Goal: Information Seeking & Learning: Stay updated

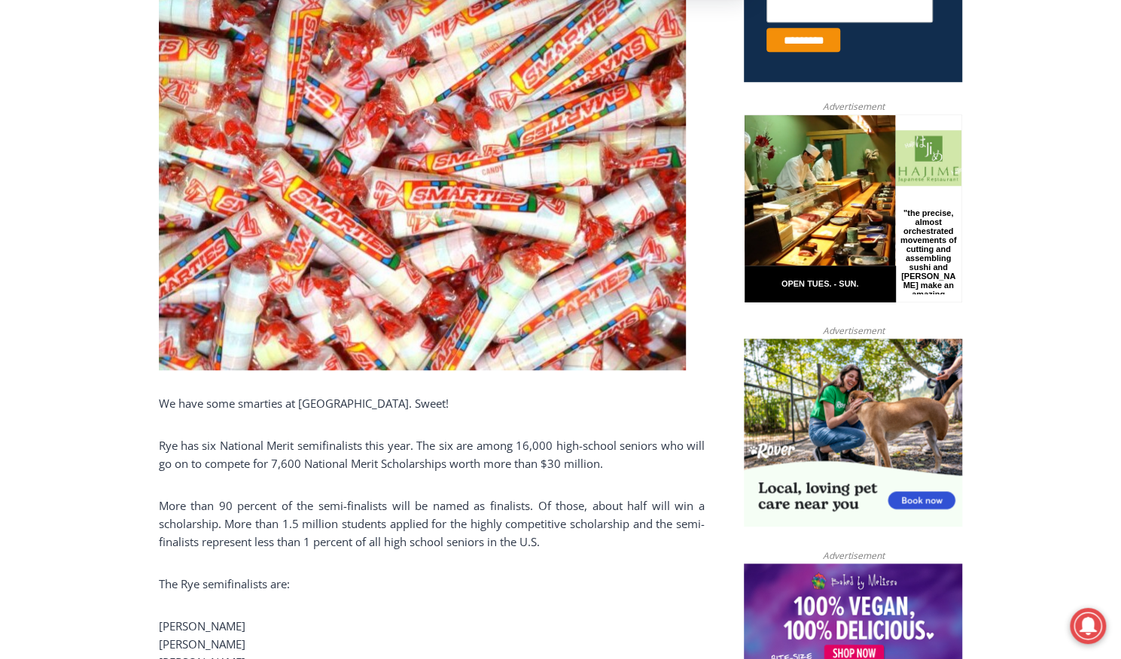
scroll to position [953, 0]
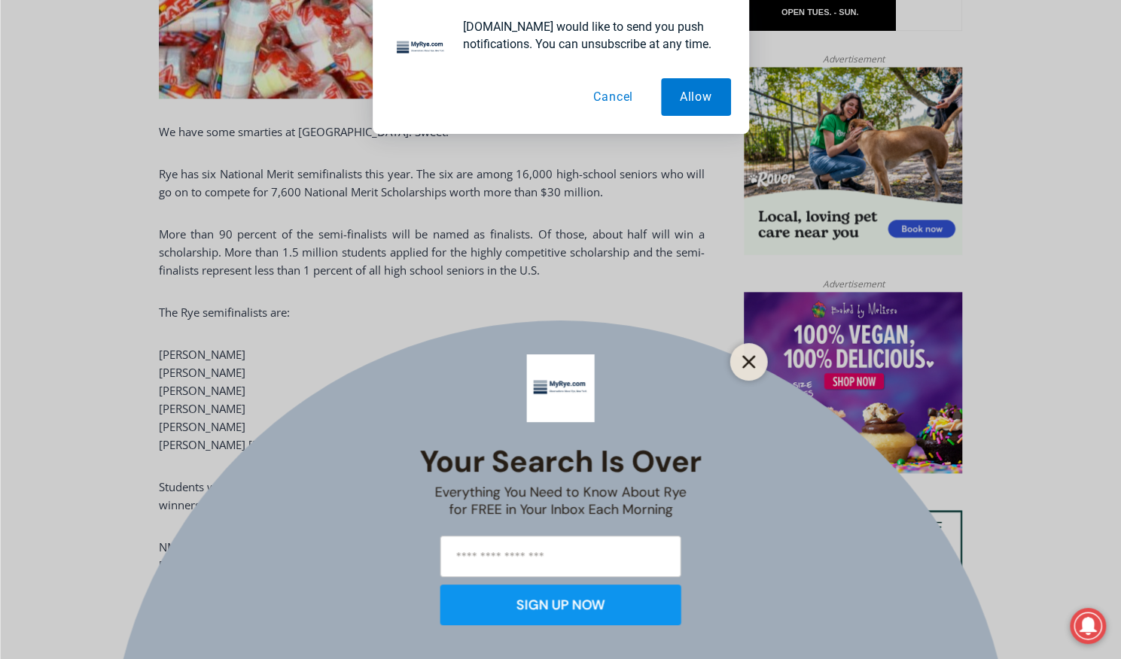
click at [743, 357] on line "Close" at bounding box center [748, 362] width 11 height 11
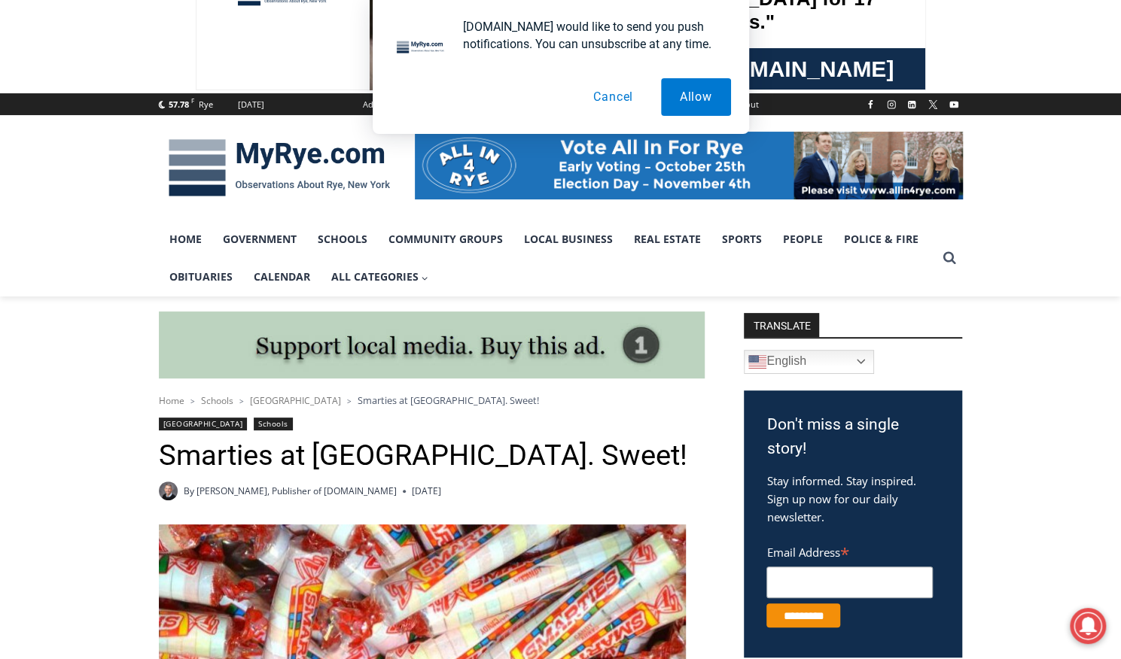
scroll to position [0, 0]
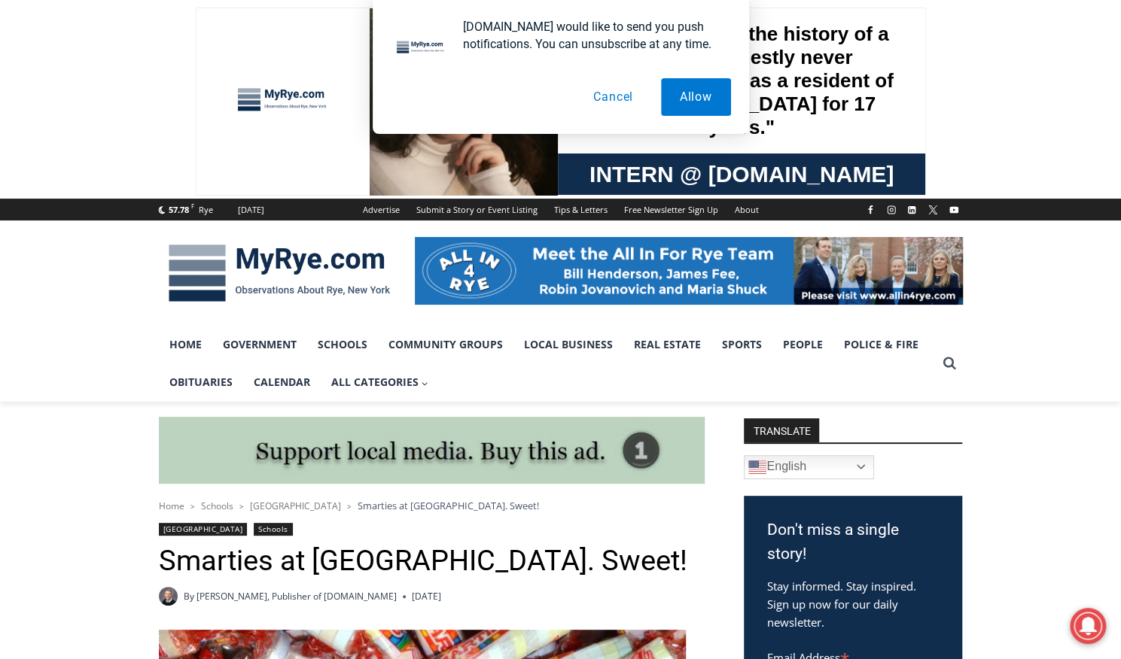
click at [611, 96] on button "Cancel" at bounding box center [613, 97] width 78 height 38
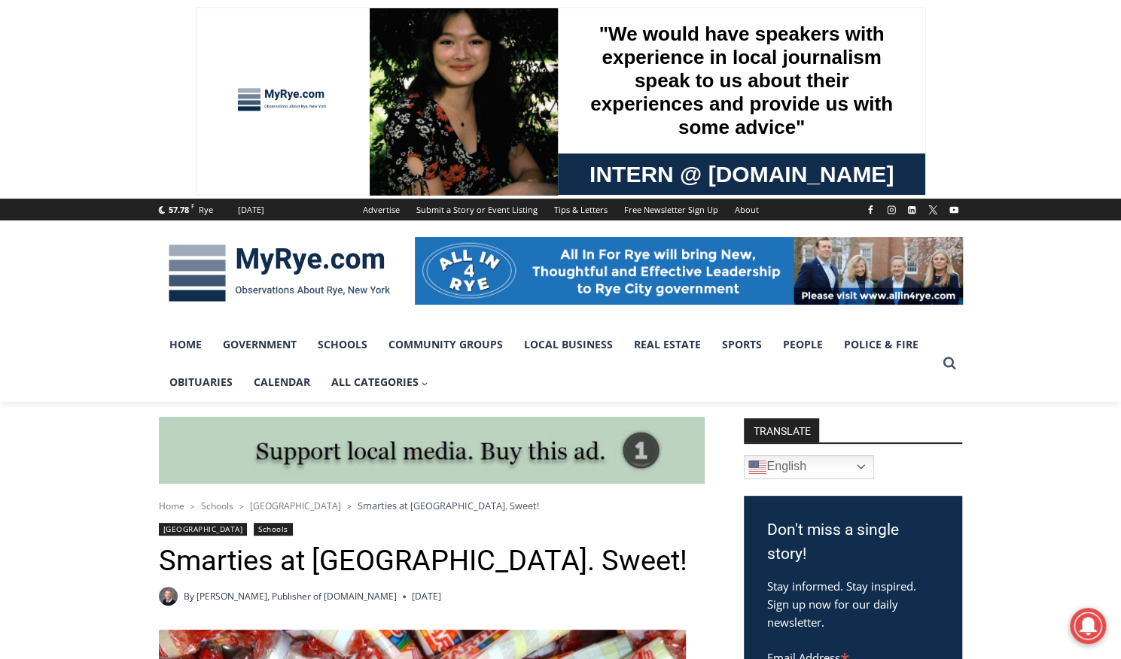
click at [697, 261] on img at bounding box center [689, 271] width 548 height 68
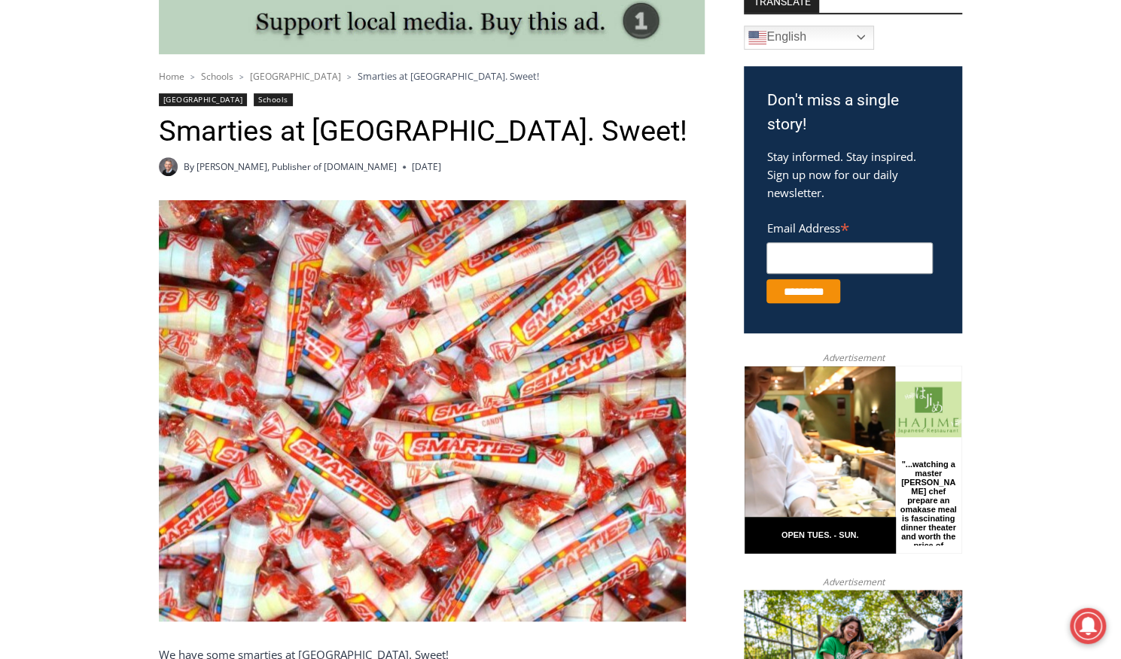
scroll to position [720, 0]
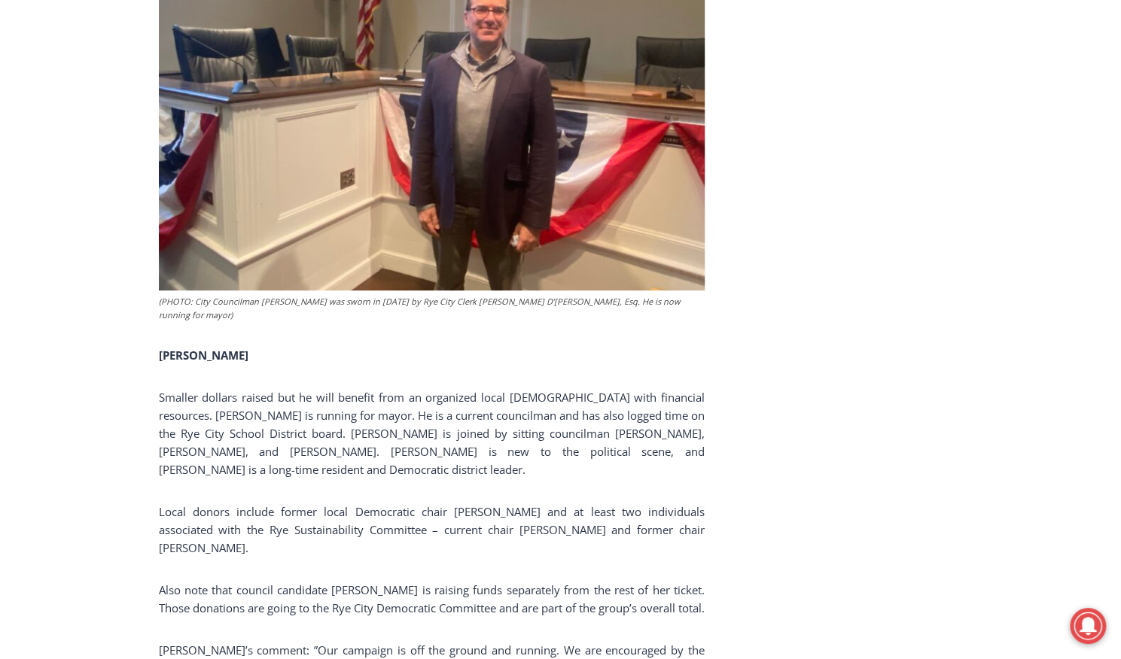
scroll to position [3764, 0]
drag, startPoint x: 280, startPoint y: 336, endPoint x: 217, endPoint y: 335, distance: 63.3
click at [217, 390] on span "Smaller dollars raised but he will benefit from an organized local Democratic p…" at bounding box center [432, 433] width 546 height 87
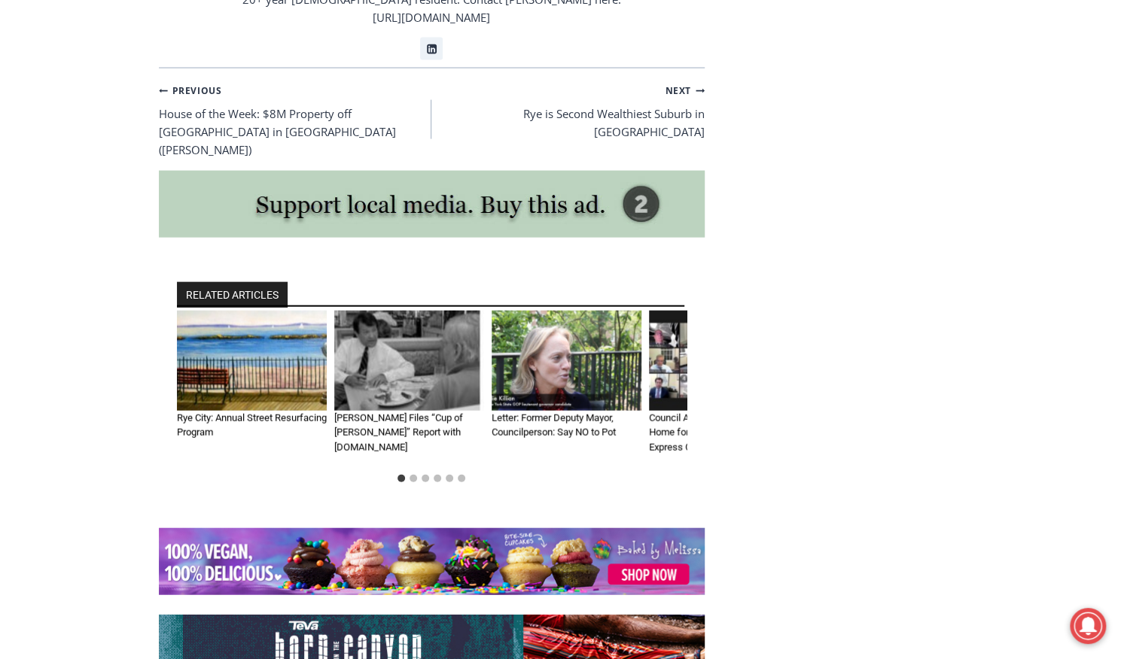
scroll to position [5208, 0]
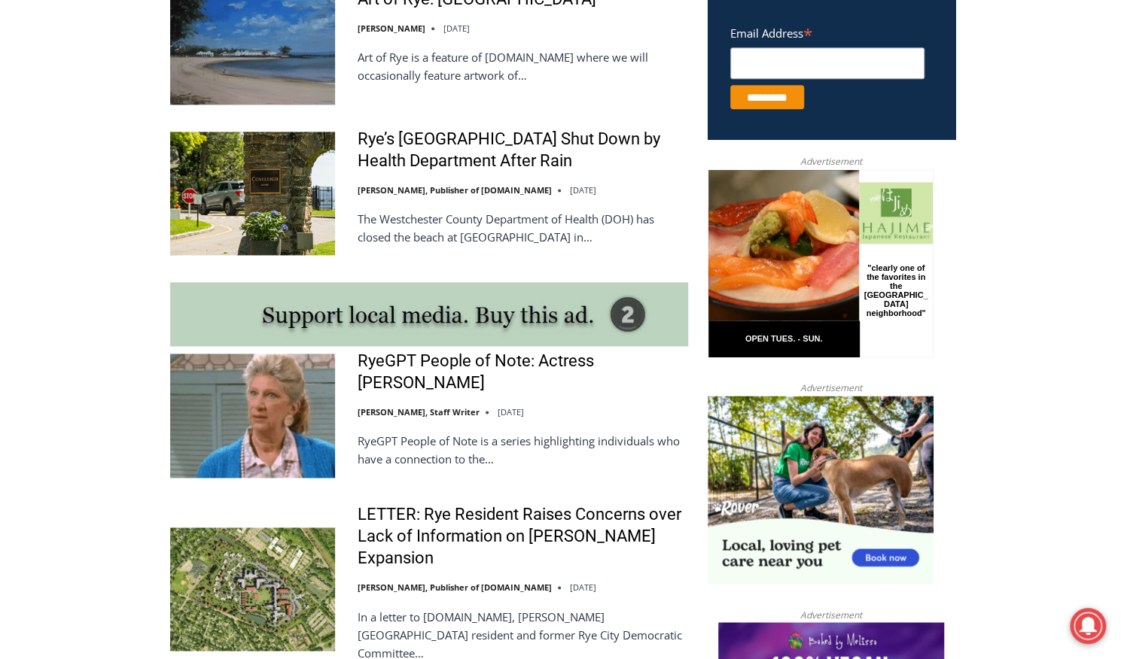
scroll to position [1078, 0]
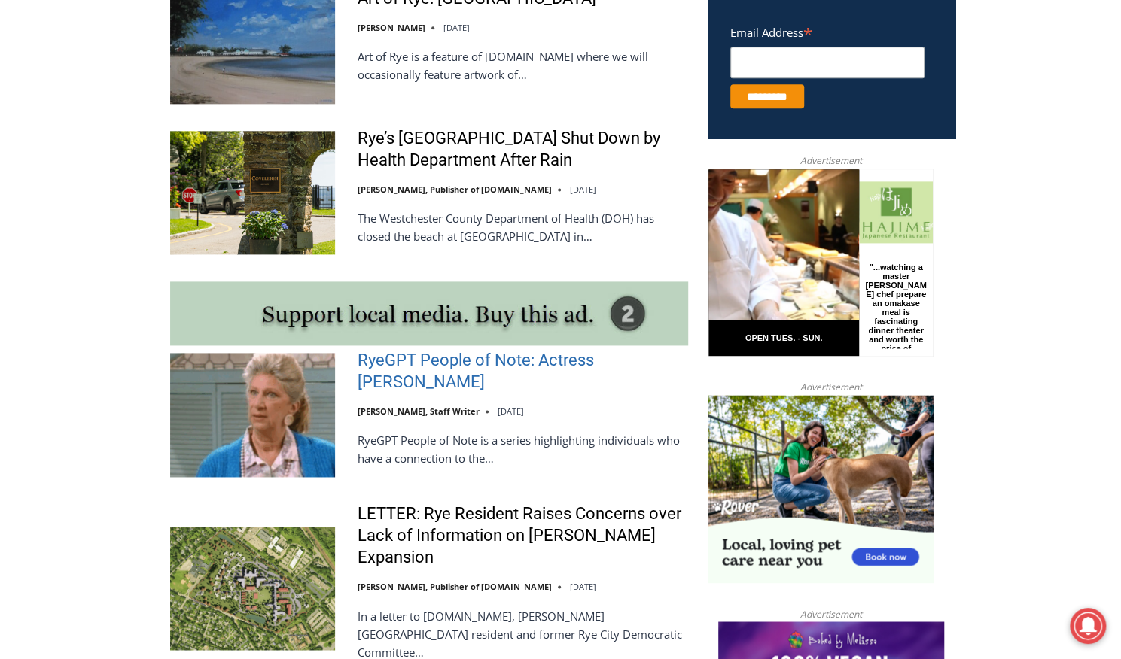
click at [379, 379] on link "RyeGPT People of Note: Actress Liz Sheridan" at bounding box center [523, 371] width 330 height 43
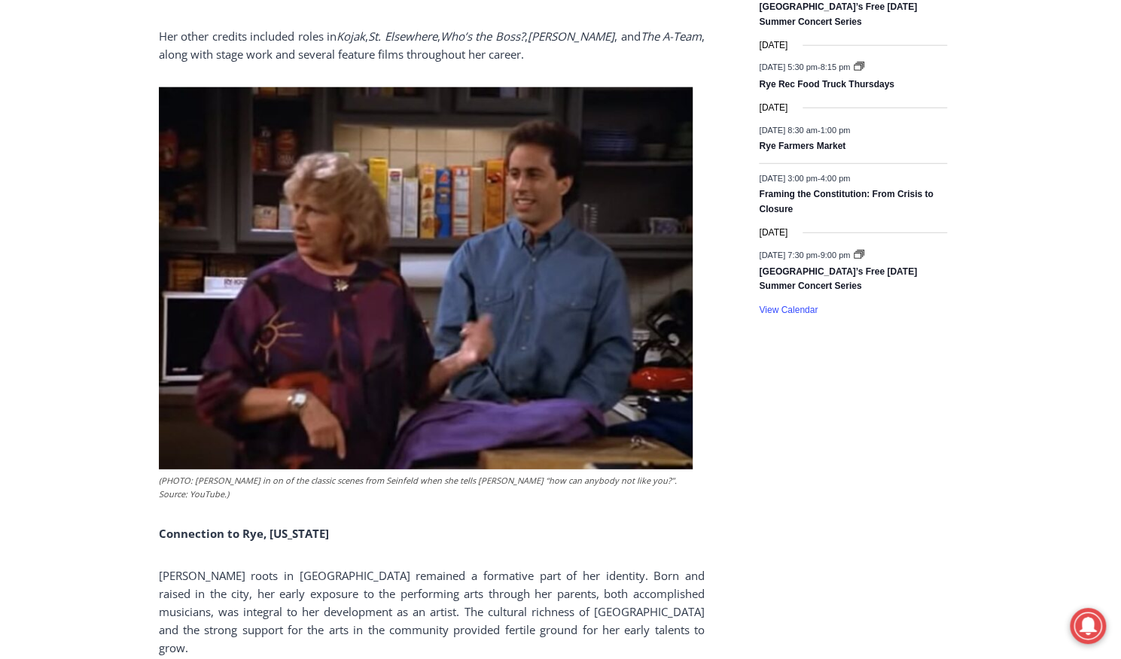
scroll to position [2330, 0]
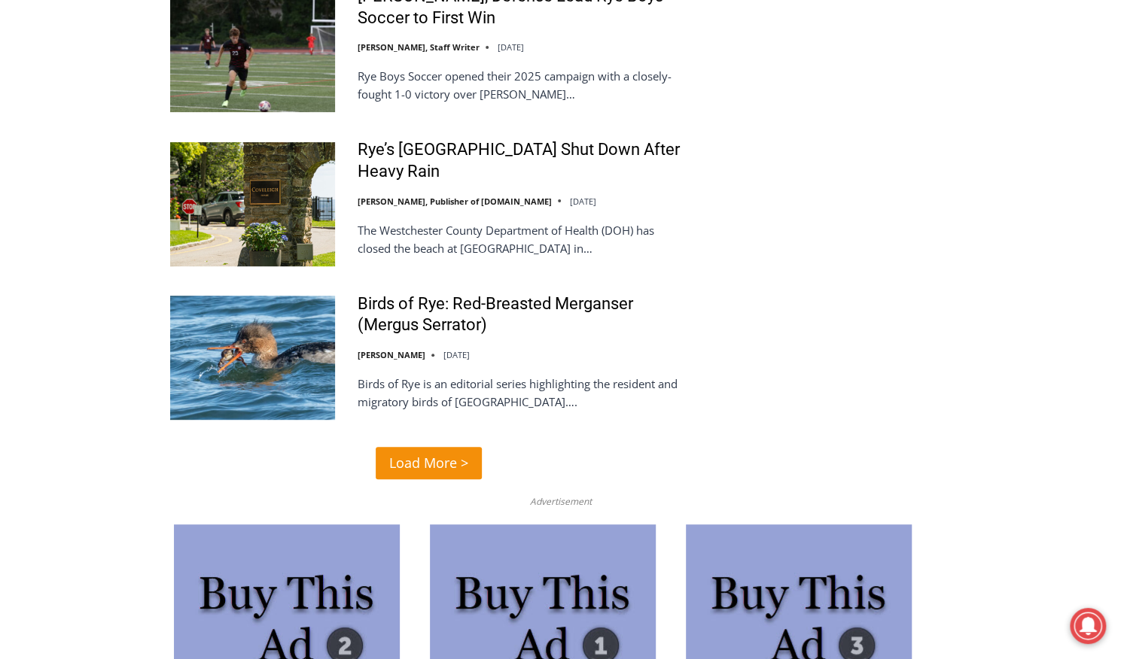
scroll to position [3572, 0]
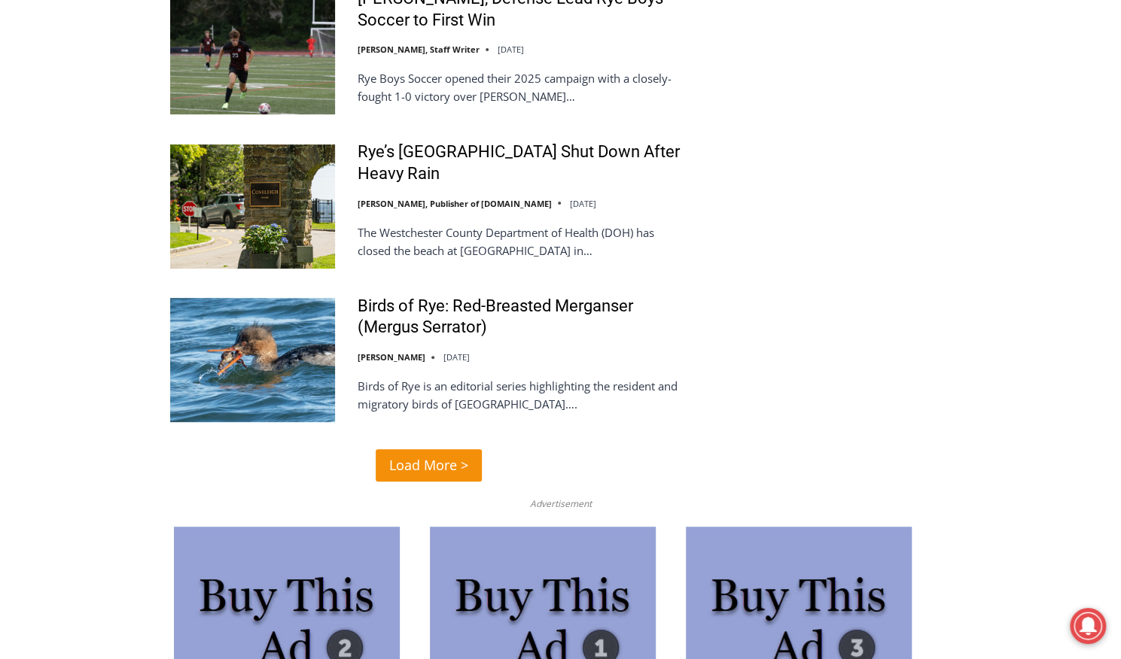
click at [435, 455] on span "Load More >" at bounding box center [428, 466] width 79 height 22
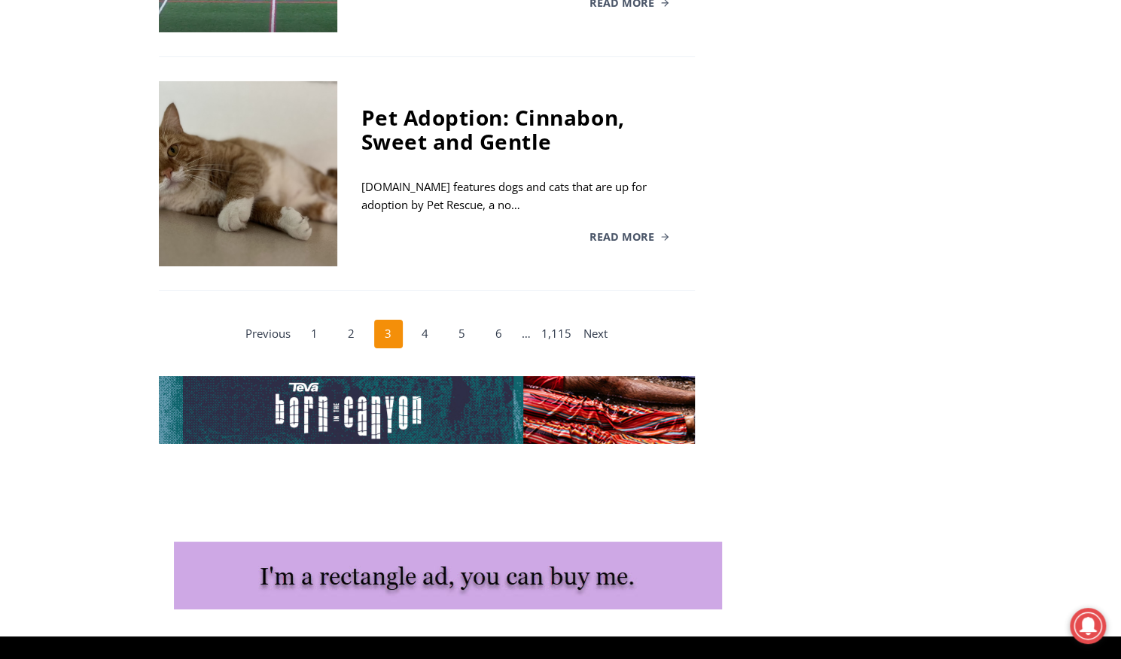
scroll to position [3159, 0]
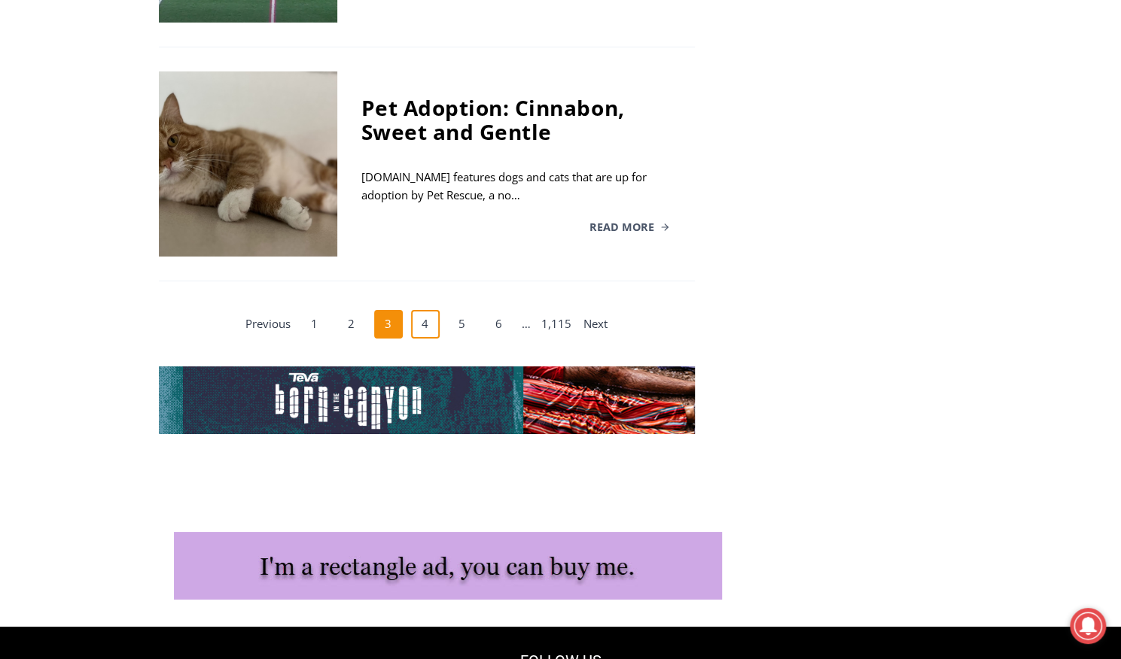
click at [428, 310] on link "4" at bounding box center [425, 324] width 29 height 29
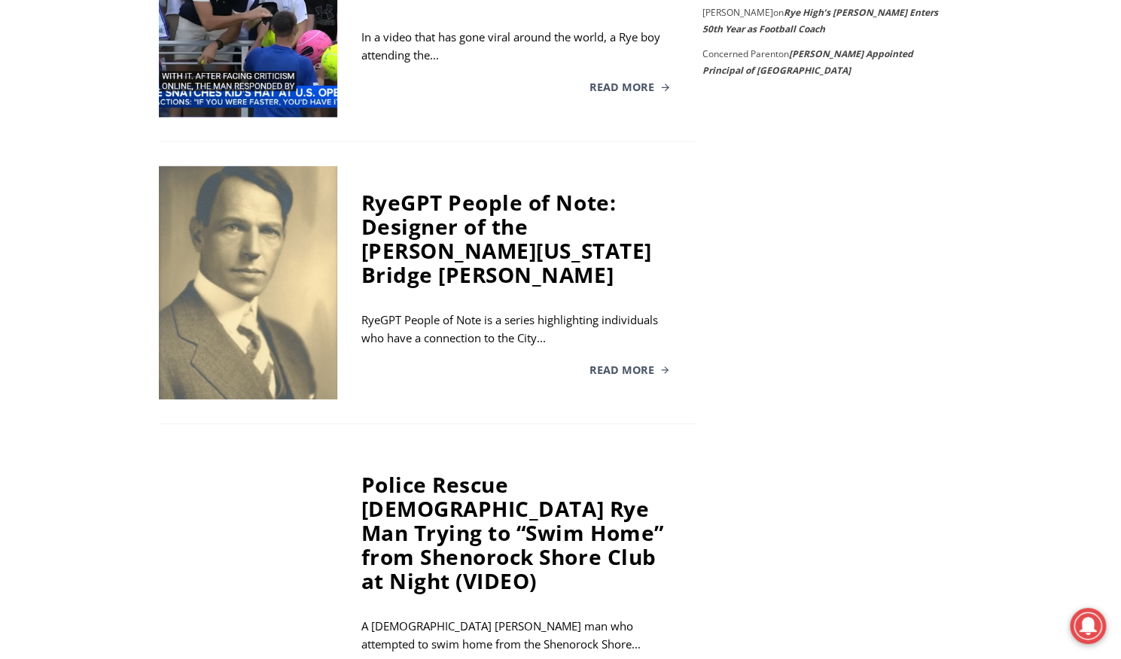
scroll to position [2599, 0]
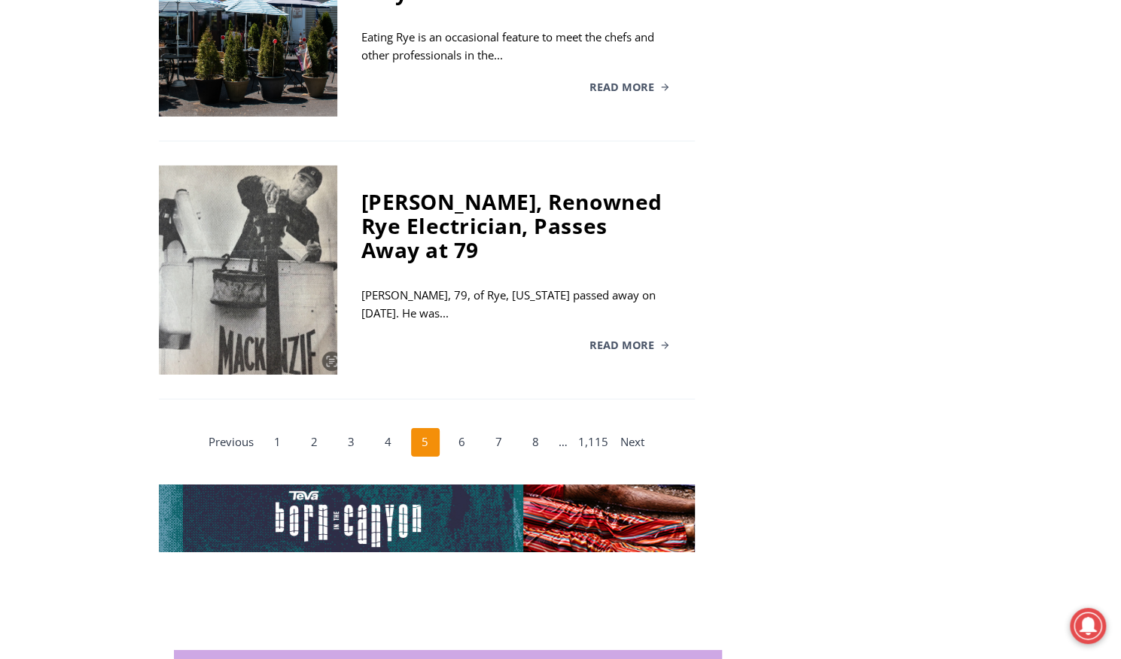
scroll to position [2867, 0]
click at [462, 428] on link "6" at bounding box center [462, 442] width 29 height 29
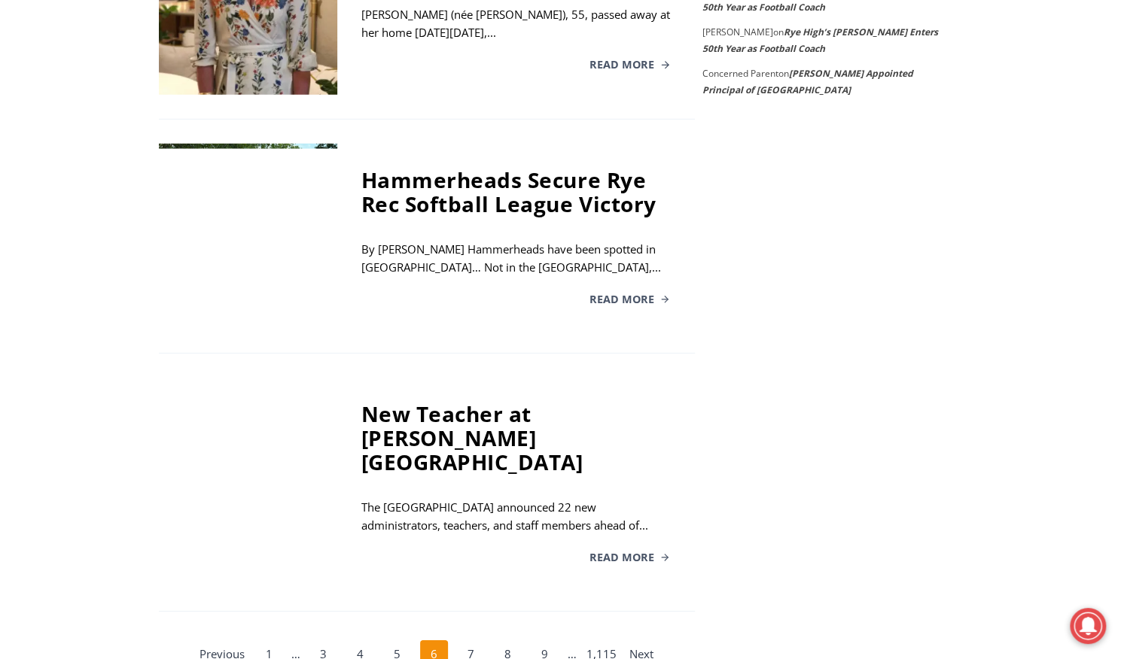
scroll to position [2576, 0]
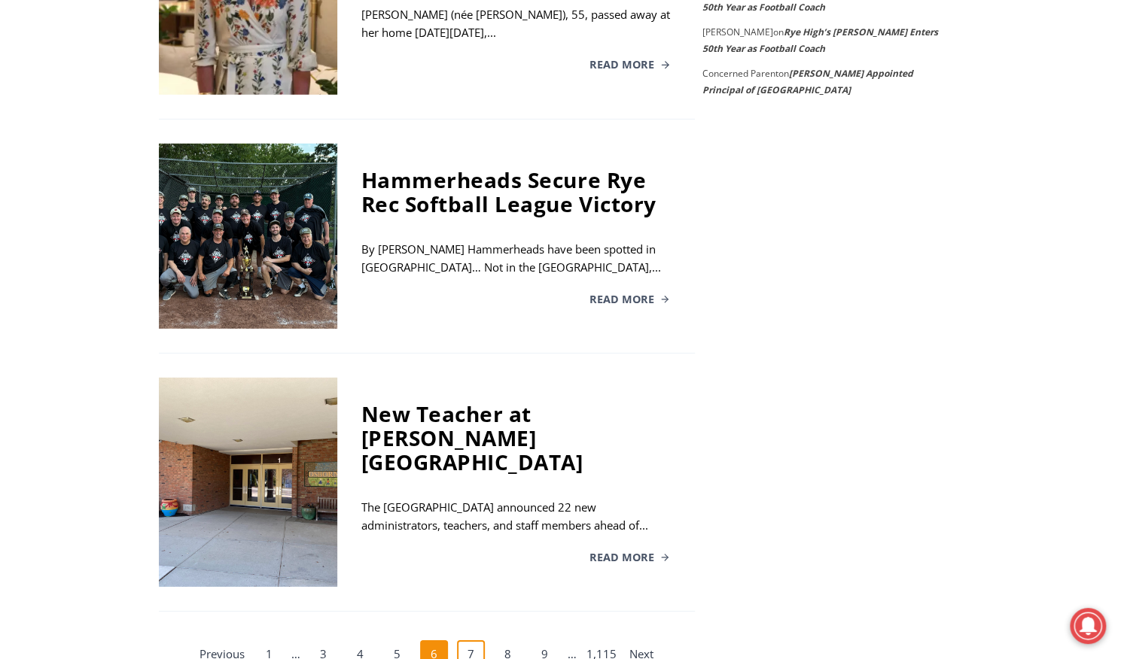
click at [474, 641] on link "7" at bounding box center [471, 655] width 29 height 29
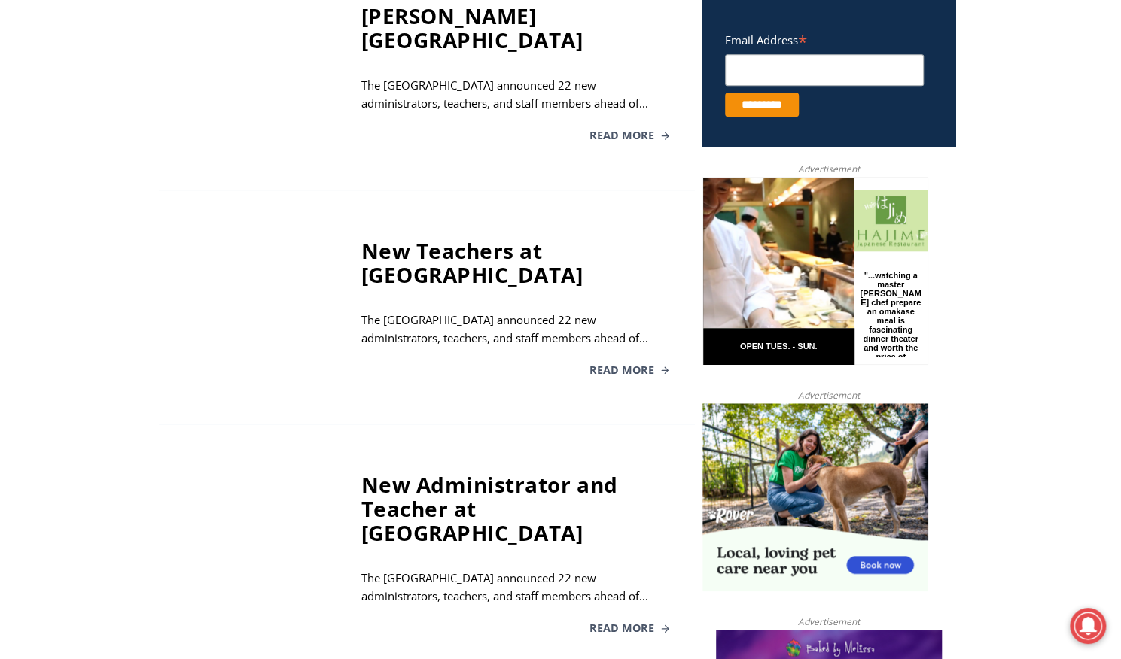
scroll to position [607, 0]
